Goal: Information Seeking & Learning: Learn about a topic

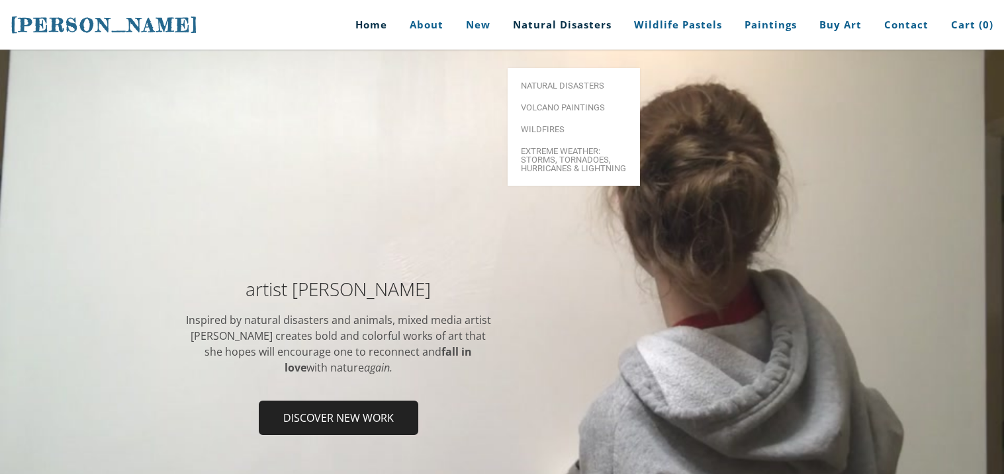
click at [594, 32] on link "Natural Disasters" at bounding box center [562, 25] width 118 height 50
click at [600, 103] on span "Volcano paintings" at bounding box center [574, 107] width 106 height 9
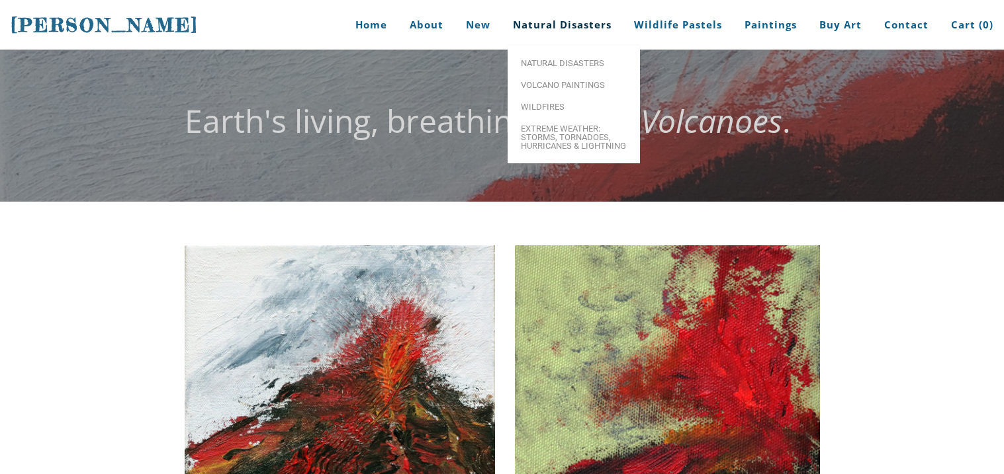
click at [545, 26] on link "Natural Disasters" at bounding box center [562, 25] width 118 height 50
click at [562, 148] on span "Extreme Weather: Storms, Tornadoes, Hurricanes & Lightning" at bounding box center [574, 137] width 106 height 26
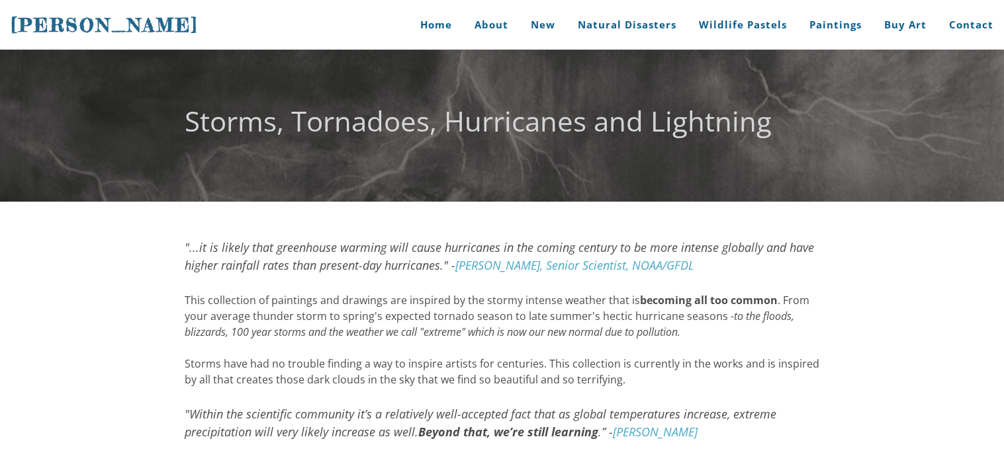
click at [557, 137] on font "Storms, Tornadoes, Hurricanes and Lightning" at bounding box center [478, 121] width 587 height 38
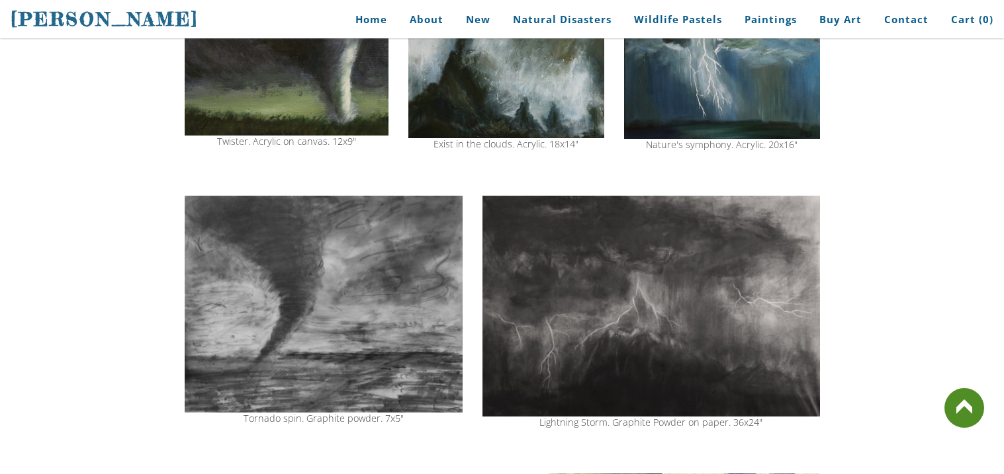
drag, startPoint x: 1002, startPoint y: 78, endPoint x: 994, endPoint y: 204, distance: 126.6
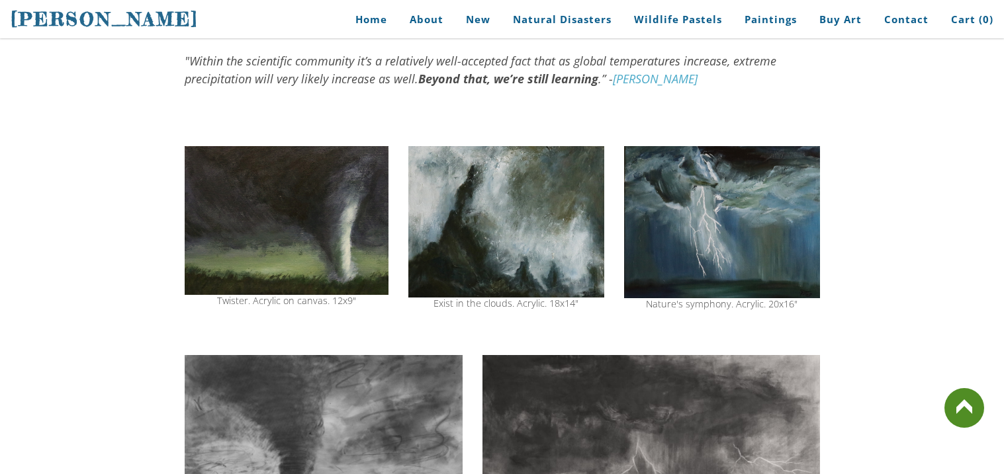
scroll to position [351, 0]
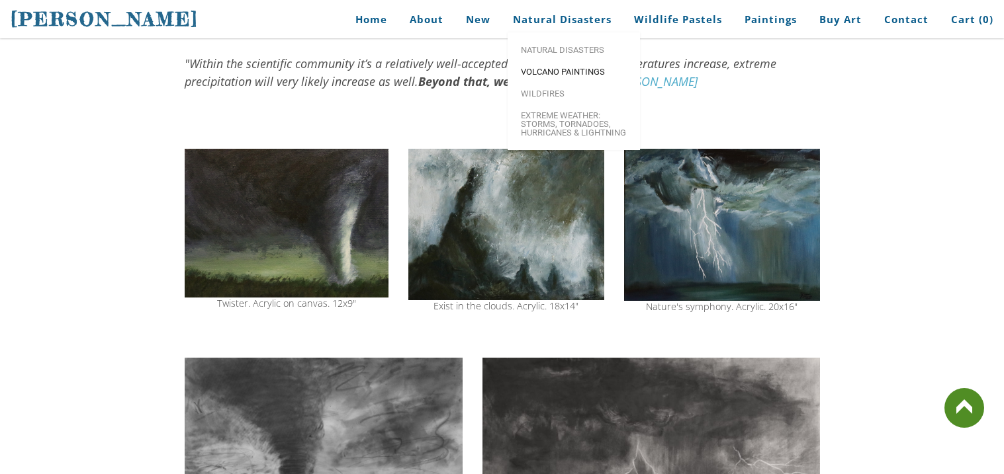
click at [566, 64] on link "Volcano paintings" at bounding box center [573, 72] width 132 height 22
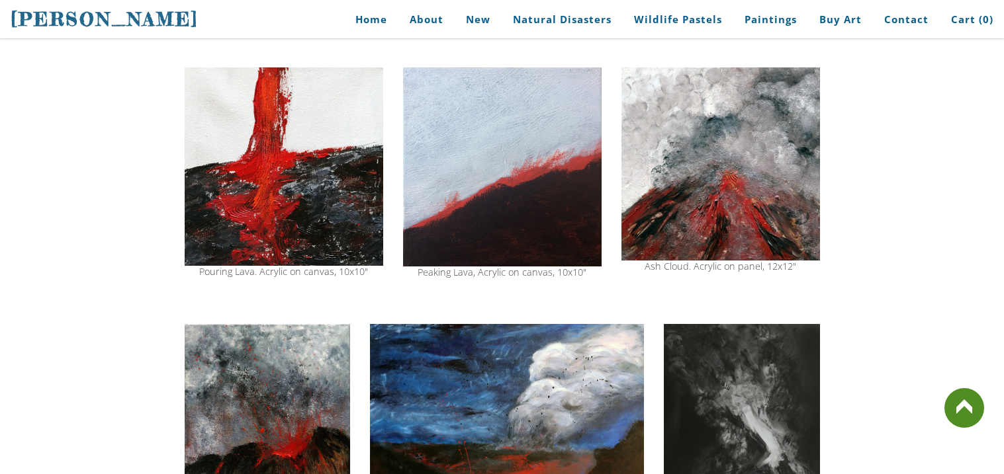
scroll to position [958, 0]
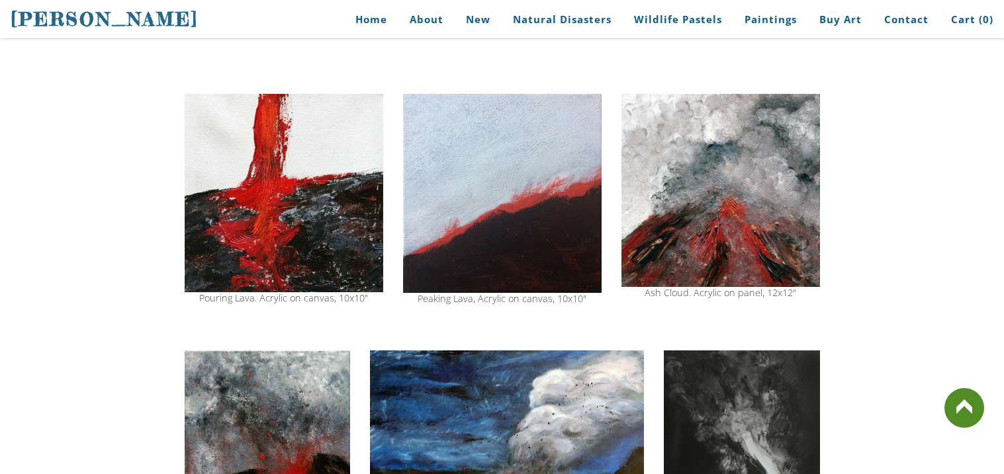
click at [750, 180] on img at bounding box center [720, 190] width 198 height 193
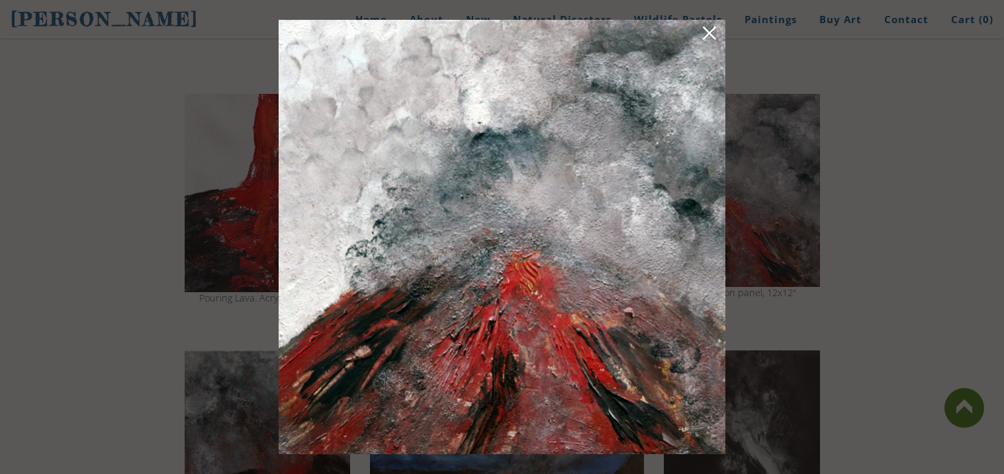
click at [879, 164] on div at bounding box center [502, 237] width 1004 height 474
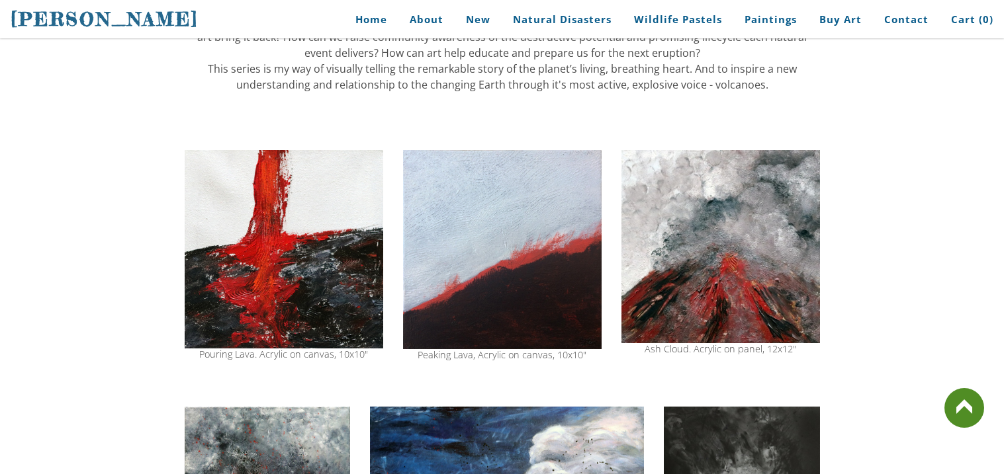
scroll to position [900, 0]
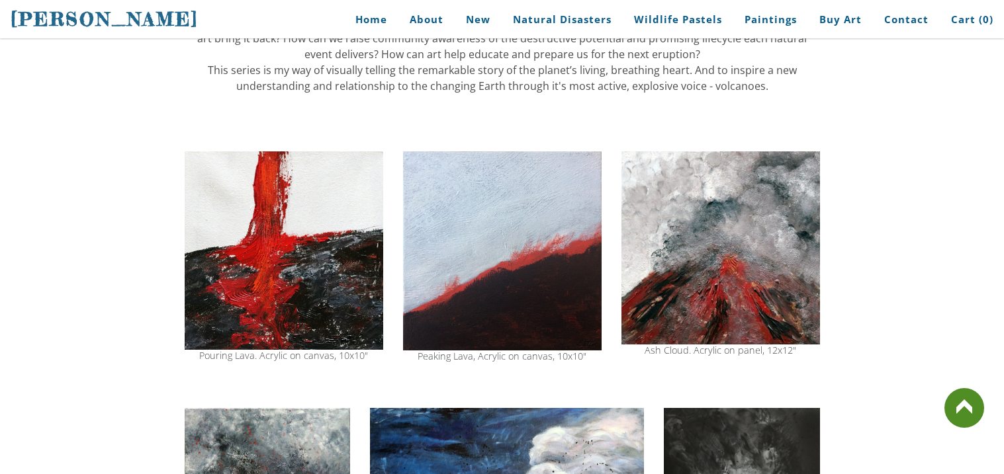
click at [785, 296] on img at bounding box center [720, 247] width 198 height 193
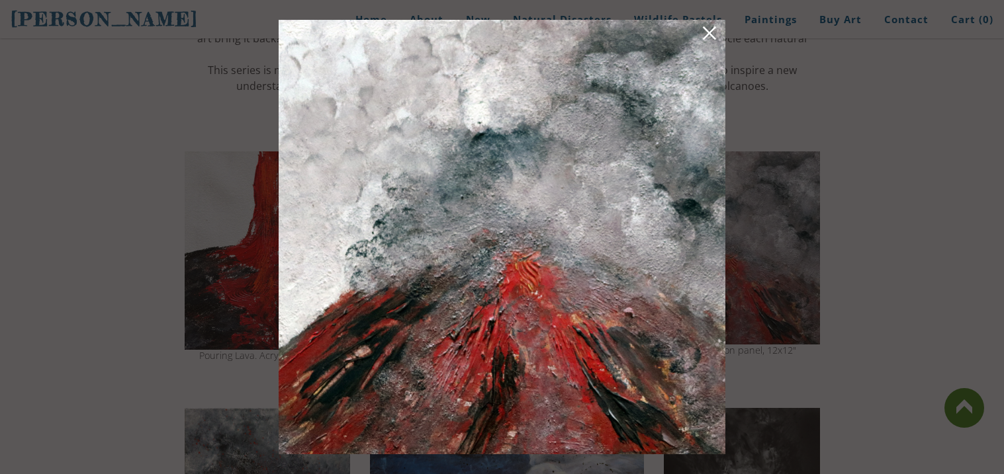
click at [709, 25] on link at bounding box center [709, 35] width 19 height 21
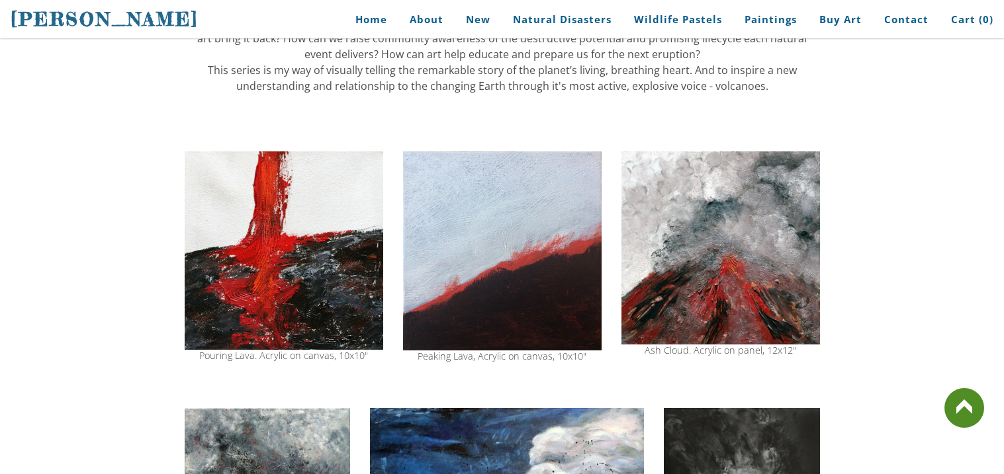
drag, startPoint x: 1002, startPoint y: 158, endPoint x: 995, endPoint y: 182, distance: 24.9
click at [995, 182] on div "Eruption. Acrylic. 8x8" Little Explosion. Acrylic on colored canvas, 5x5" Sold …" at bounding box center [502, 100] width 1004 height 1598
drag, startPoint x: 1002, startPoint y: 19, endPoint x: 1002, endPoint y: 167, distance: 148.2
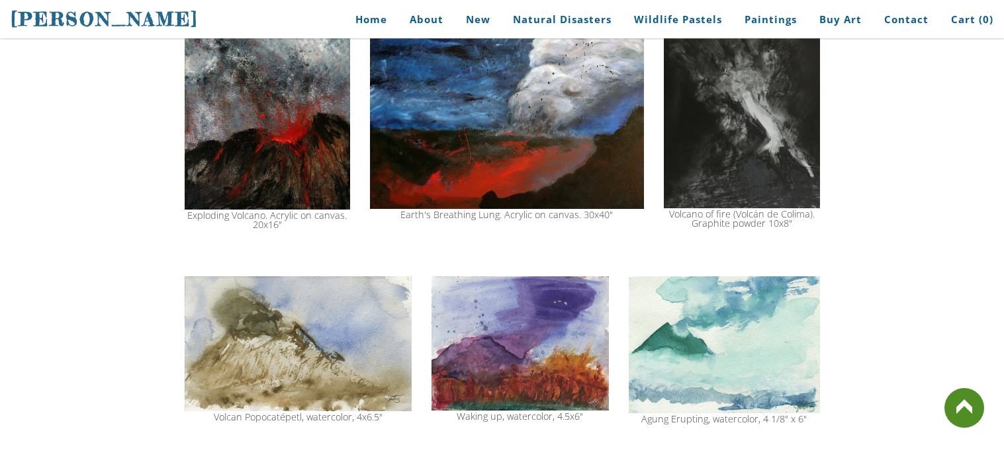
scroll to position [1297, 0]
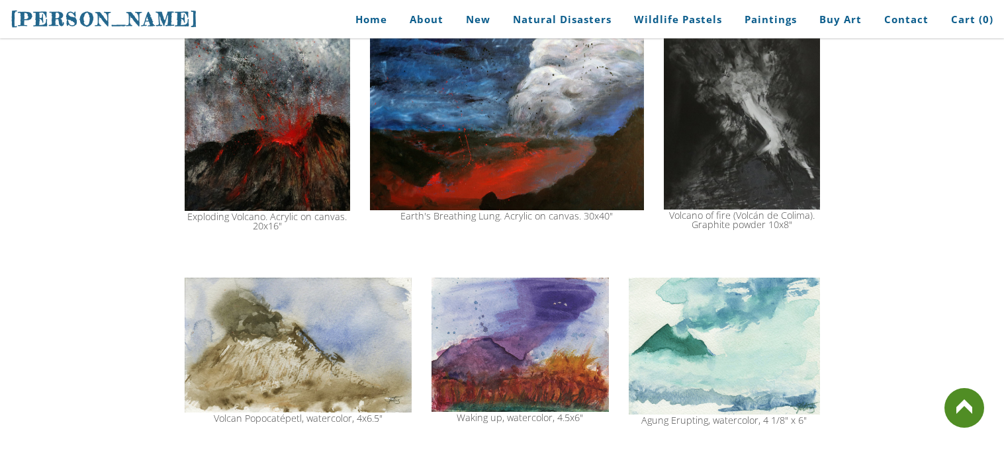
click at [292, 136] on img at bounding box center [267, 111] width 165 height 200
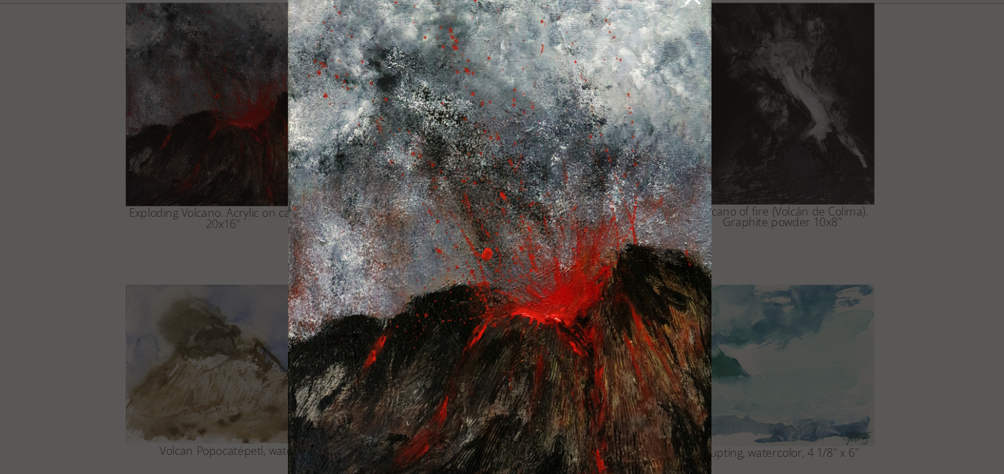
click at [517, 240] on img at bounding box center [501, 237] width 359 height 435
